Goal: Transaction & Acquisition: Purchase product/service

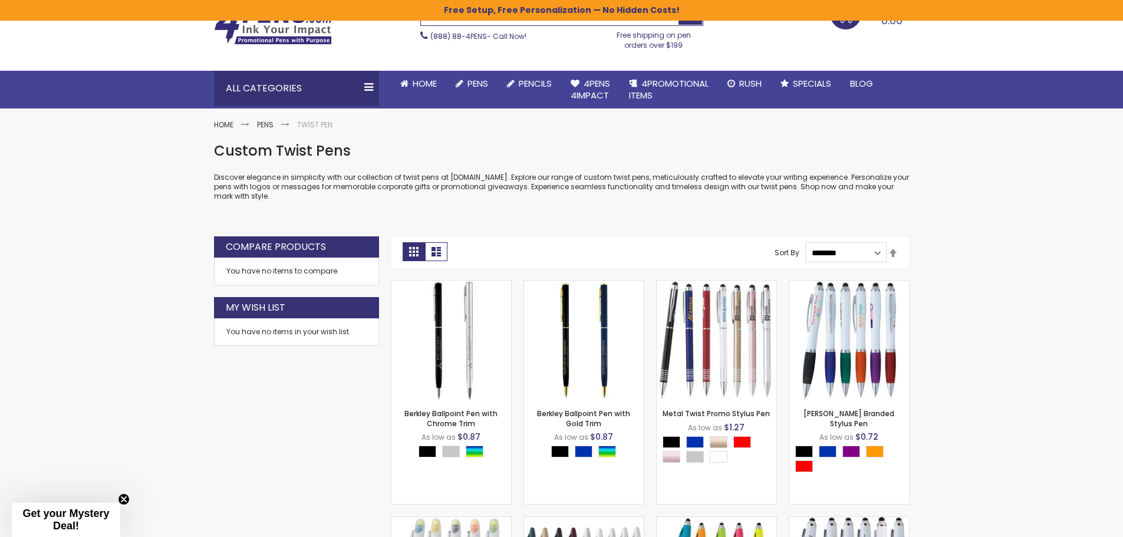
scroll to position [236, 0]
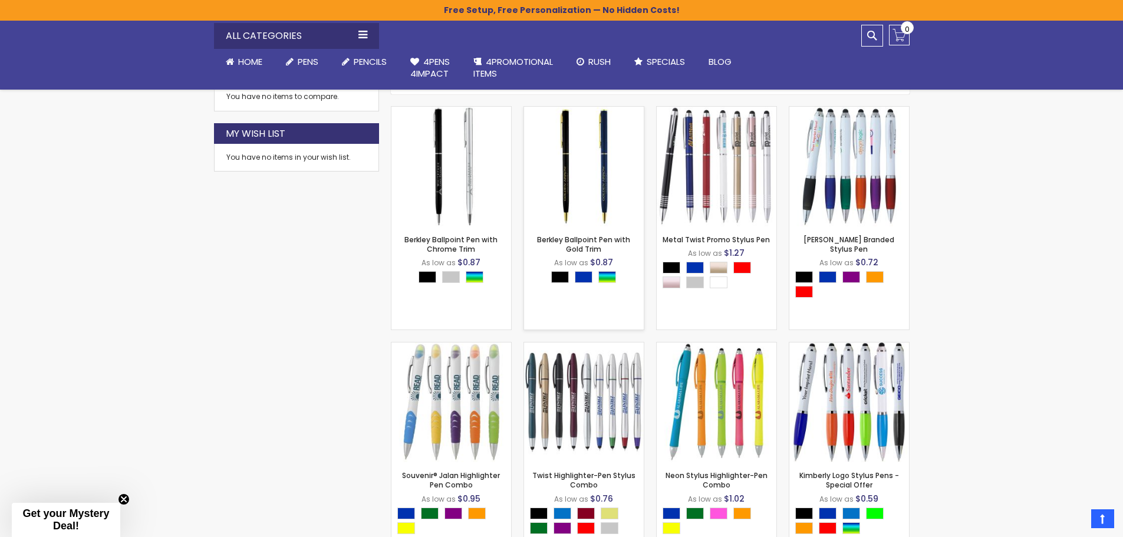
drag, startPoint x: 590, startPoint y: 176, endPoint x: 599, endPoint y: 174, distance: 9.0
click at [590, 176] on img at bounding box center [584, 167] width 120 height 120
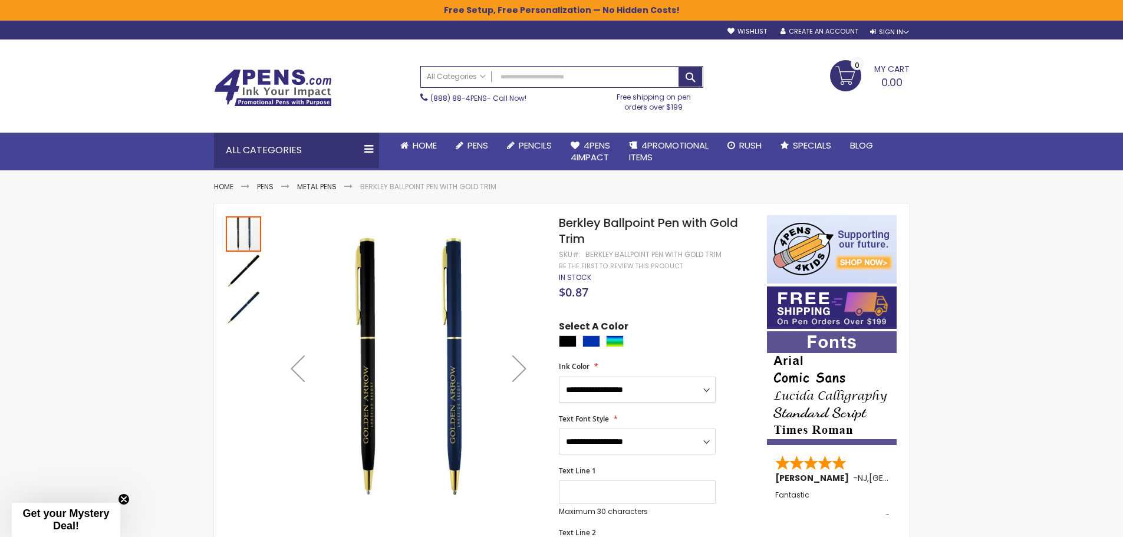
click at [616, 391] on select "**********" at bounding box center [637, 390] width 157 height 26
click at [648, 349] on div at bounding box center [660, 342] width 202 height 15
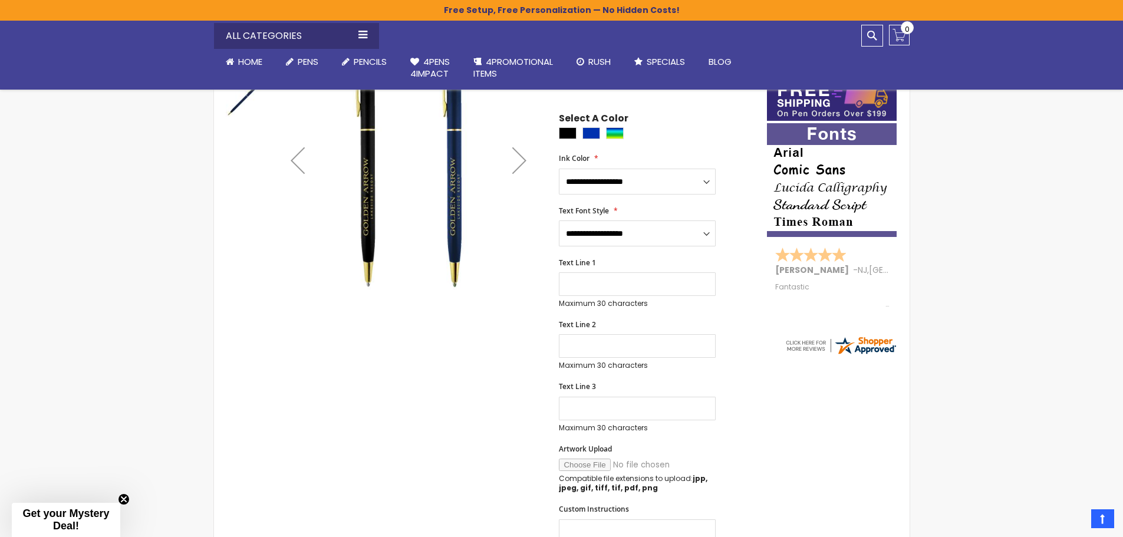
scroll to position [59, 0]
